Goal: Transaction & Acquisition: Purchase product/service

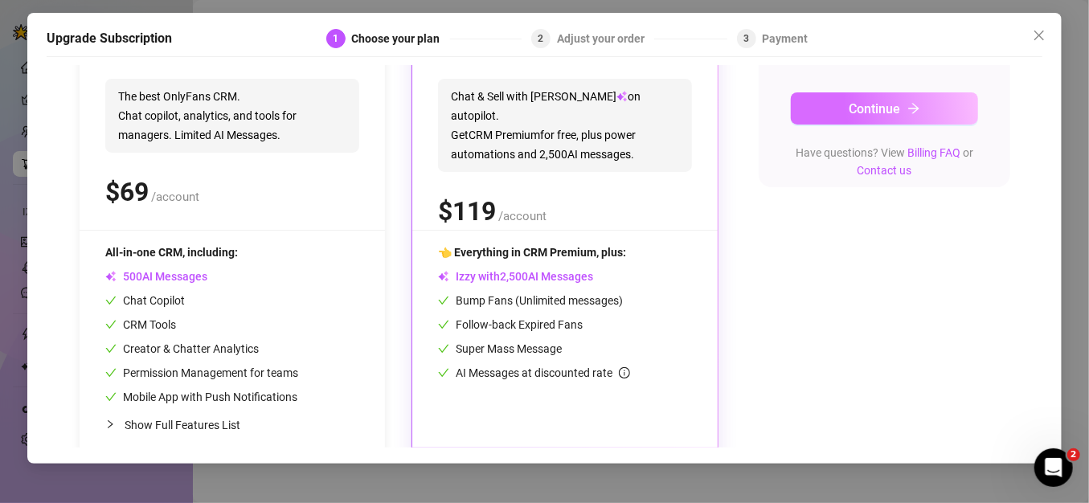
scroll to position [244, 0]
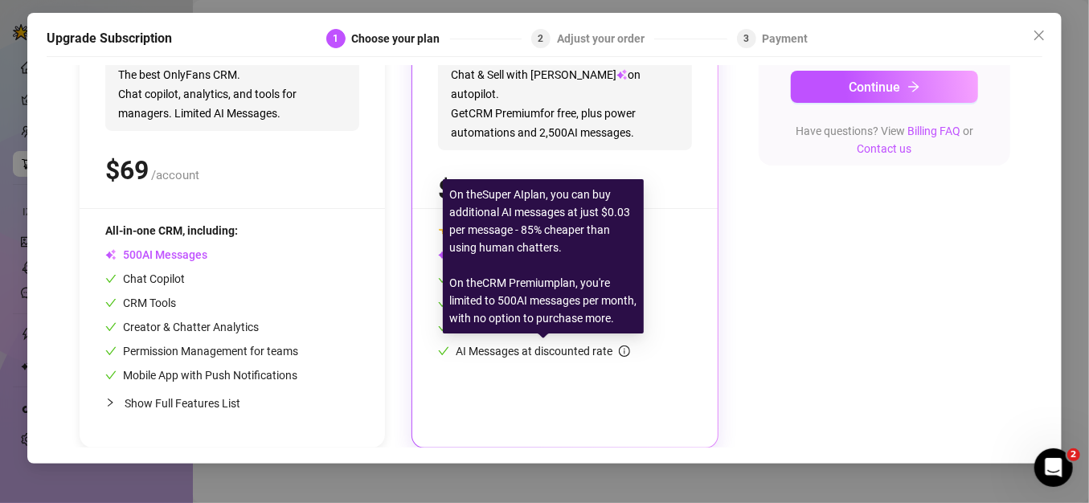
click at [565, 355] on span "AI Messages at discounted rate" at bounding box center [543, 351] width 174 height 13
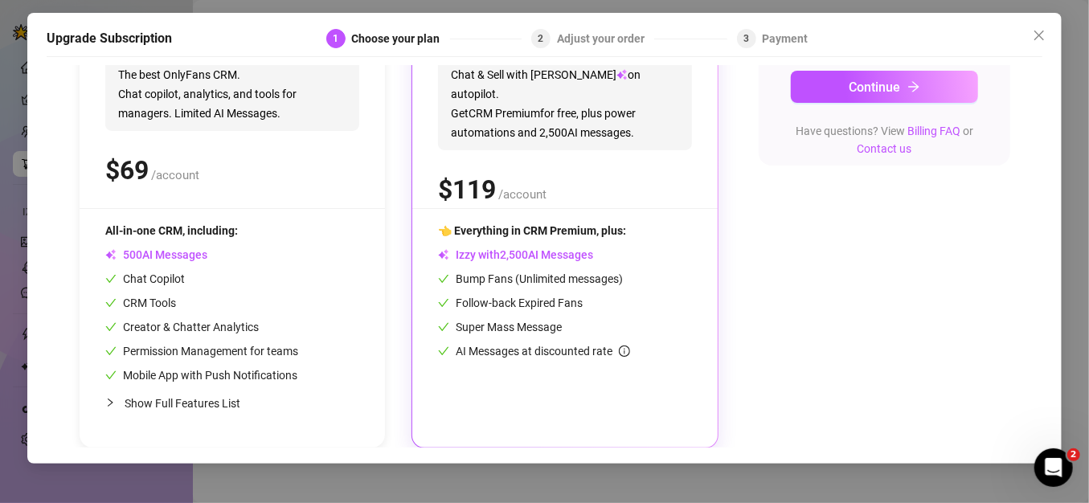
click at [850, 272] on div "$0-1,000/mo $1,000-15,000/mo $15,000-25,000/mo $25,000+/mo CRM Premium The best…" at bounding box center [545, 169] width 932 height 557
click at [517, 254] on span "0" at bounding box center [518, 255] width 6 height 14
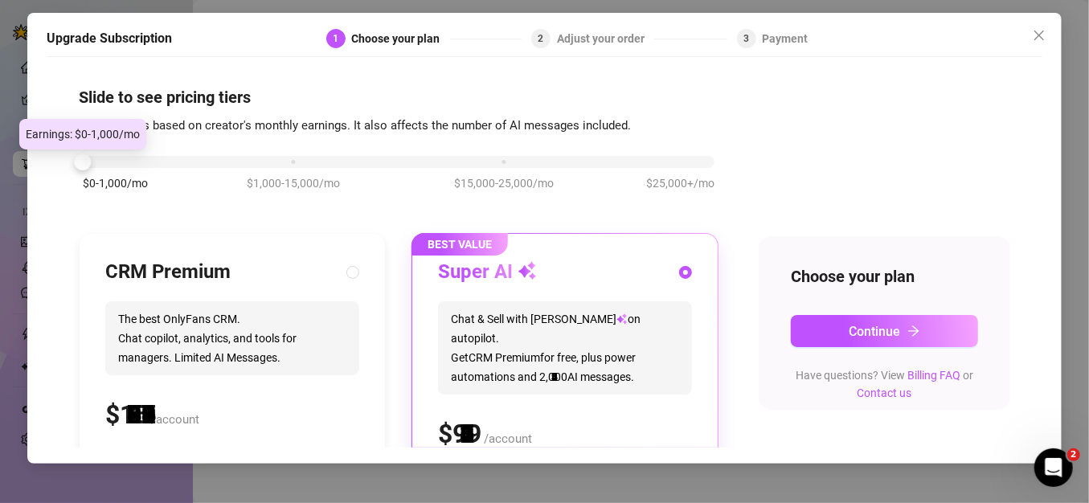
drag, startPoint x: 298, startPoint y: 161, endPoint x: -84, endPoint y: 151, distance: 382.8
click at [0, 151] on html "Setup Creator Analytics Team Analytics Purchase Subscription Izzy AI Chatter Co…" at bounding box center [544, 251] width 1089 height 503
click at [78, 164] on div at bounding box center [82, 162] width 17 height 17
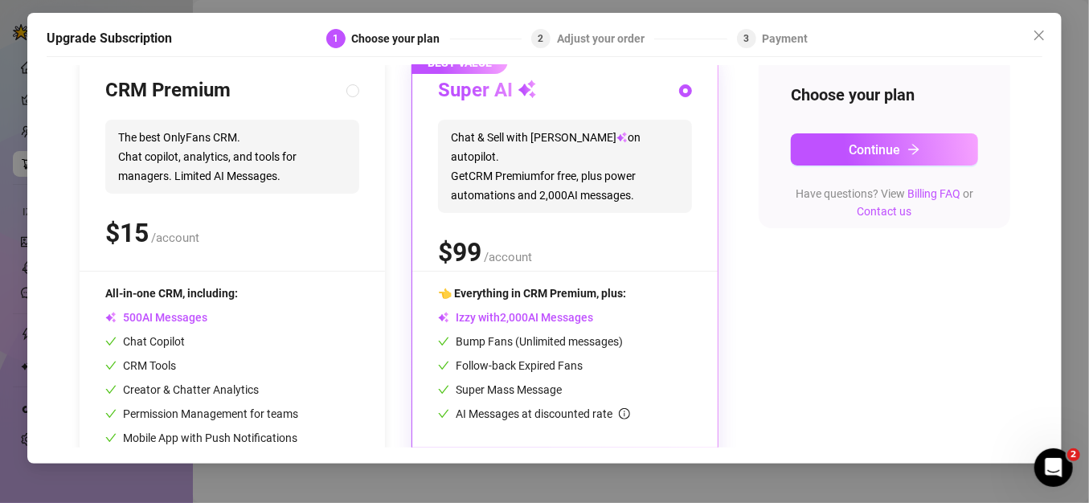
scroll to position [244, 0]
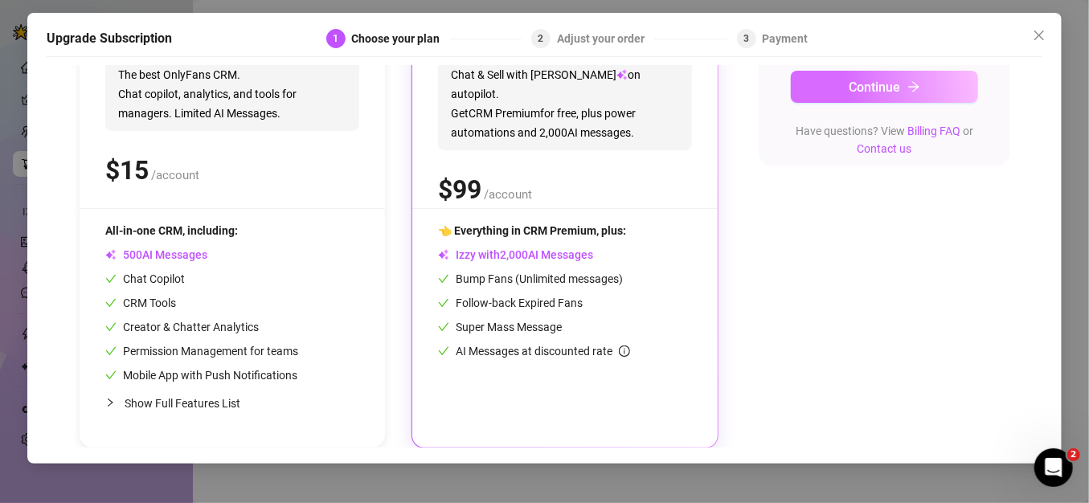
click at [864, 83] on span "Continue" at bounding box center [875, 87] width 51 height 15
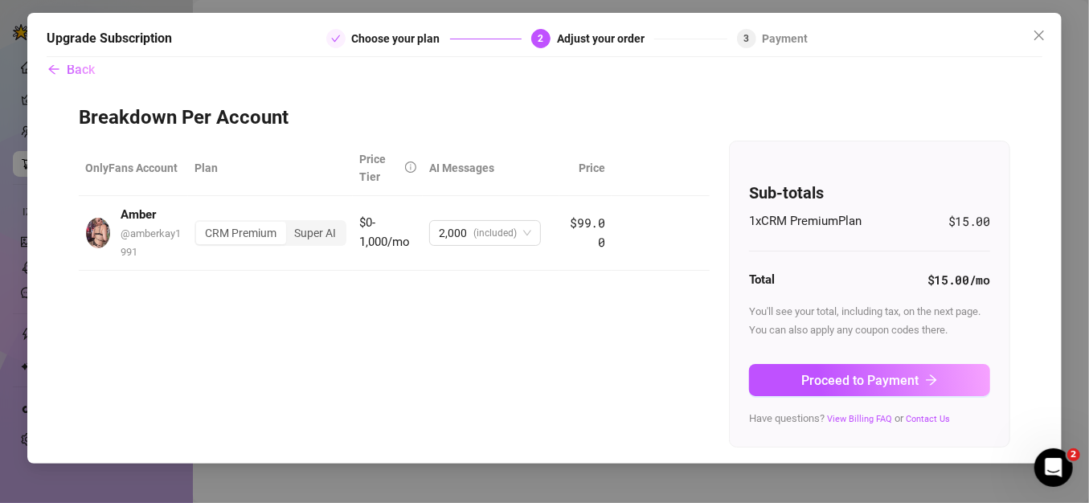
scroll to position [0, 0]
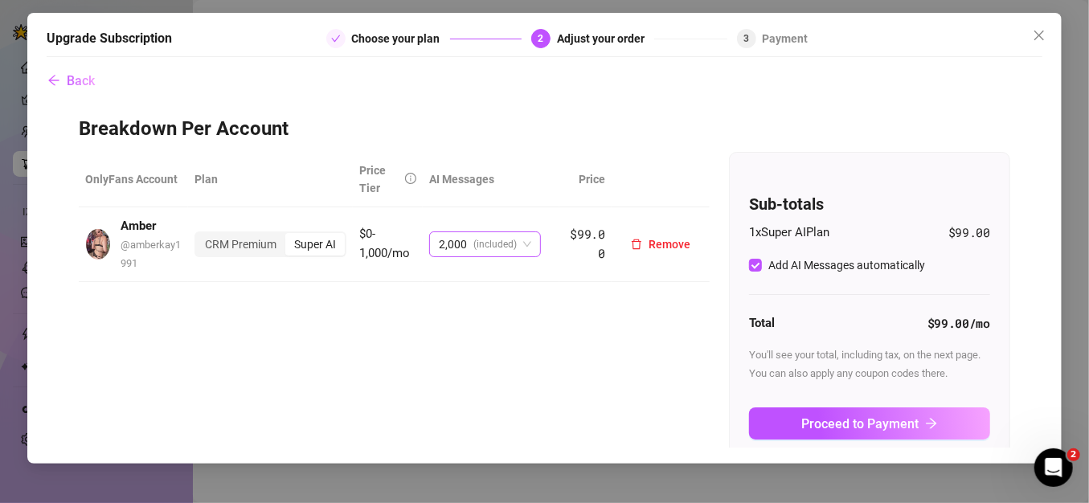
click at [529, 245] on td "2,000 (included)" at bounding box center [491, 244] width 137 height 75
click at [520, 243] on span "2,000 (included)" at bounding box center [485, 244] width 92 height 24
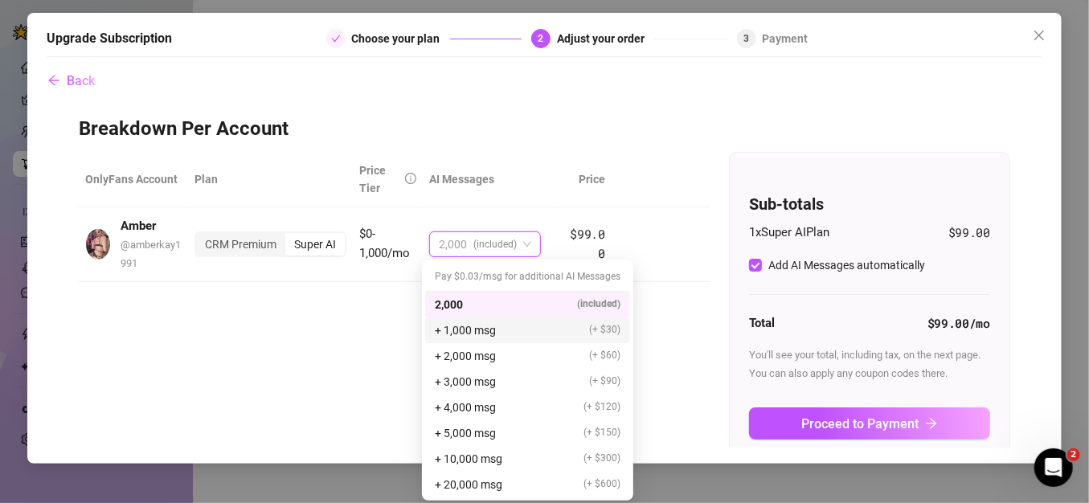
click at [495, 341] on div "+ 1,000 msg (+ $30)" at bounding box center [527, 331] width 205 height 26
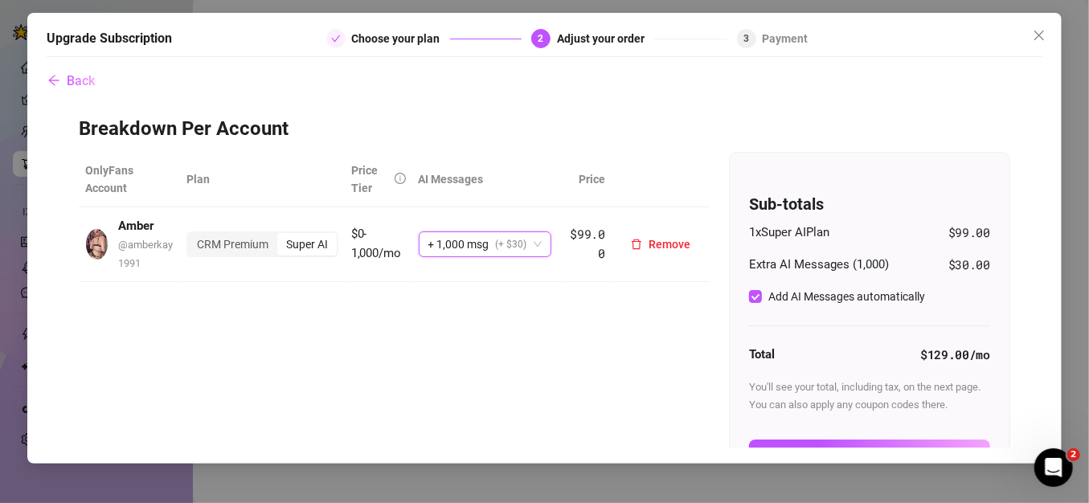
click at [530, 240] on span "+ 1,000 msg (+ $30)" at bounding box center [485, 244] width 113 height 24
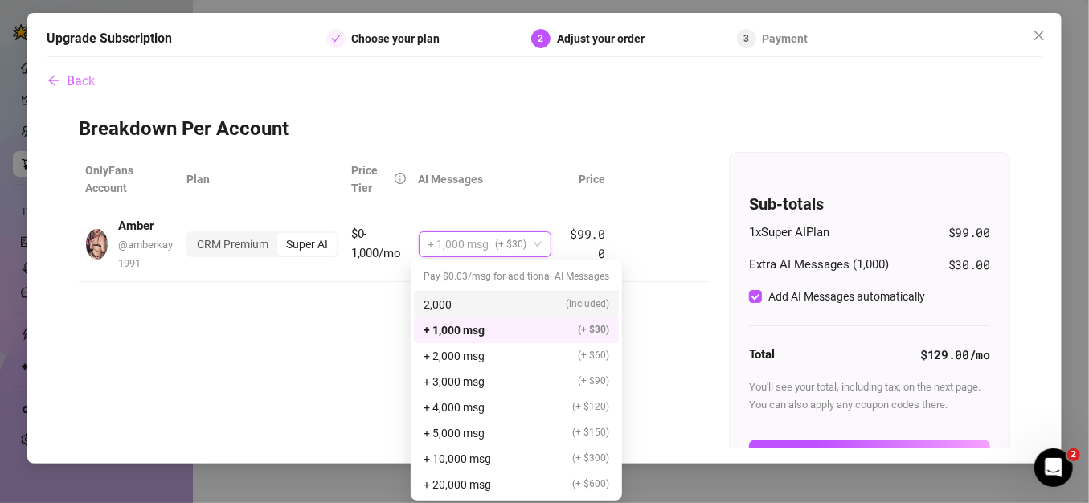
click at [464, 304] on div "2,000 (included)" at bounding box center [517, 305] width 186 height 18
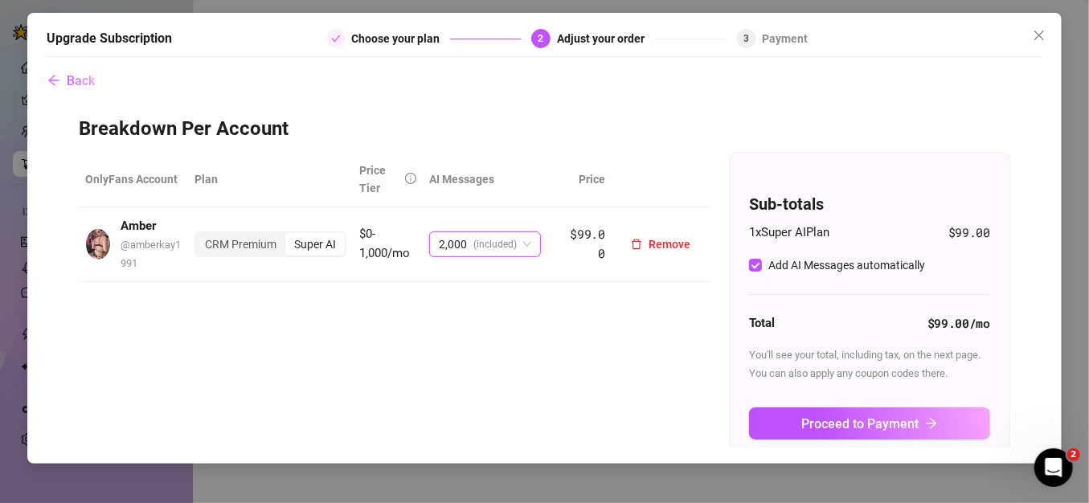
click at [314, 249] on div "Super AI" at bounding box center [314, 244] width 59 height 23
click at [289, 236] on input "Super AI" at bounding box center [289, 236] width 0 height 0
click at [1046, 467] on icon "Open Intercom Messenger" at bounding box center [1052, 466] width 27 height 27
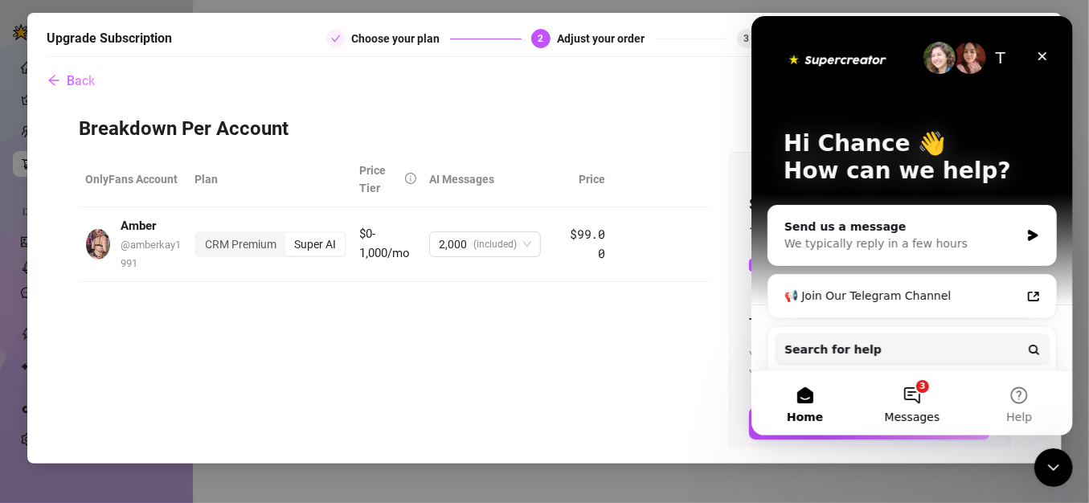
click at [913, 397] on button "3 Messages" at bounding box center [911, 403] width 107 height 64
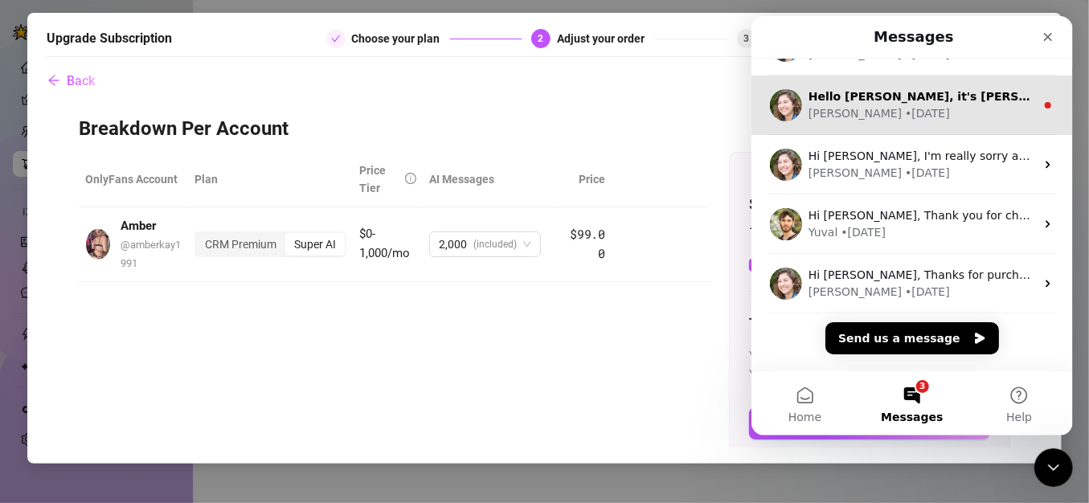
scroll to position [406, 0]
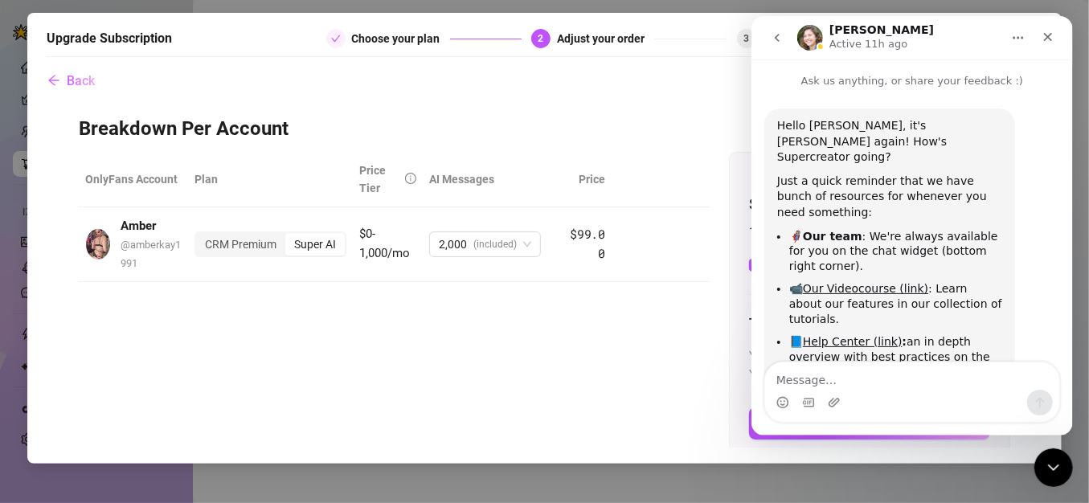
scroll to position [53, 0]
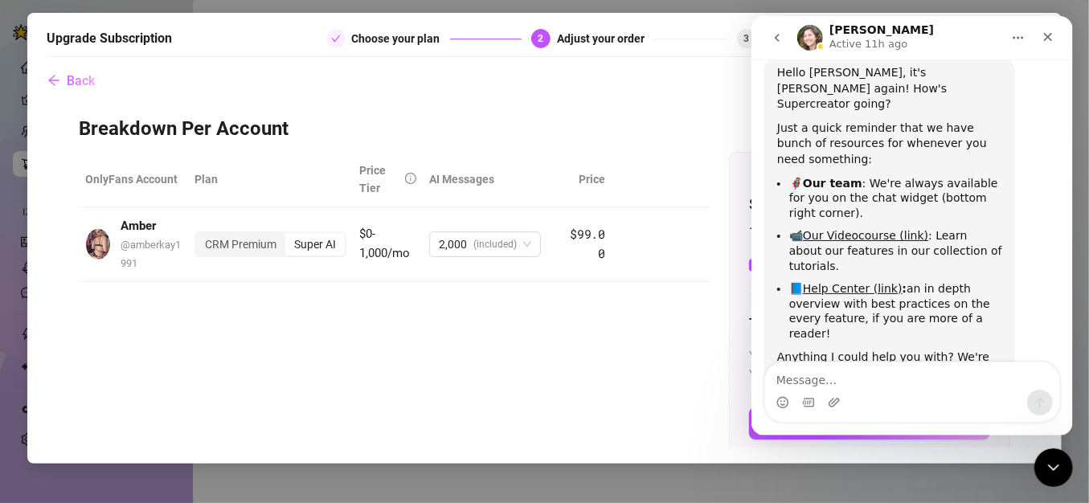
click at [776, 37] on icon "go back" at bounding box center [776, 37] width 13 height 13
